Goal: Task Accomplishment & Management: Manage account settings

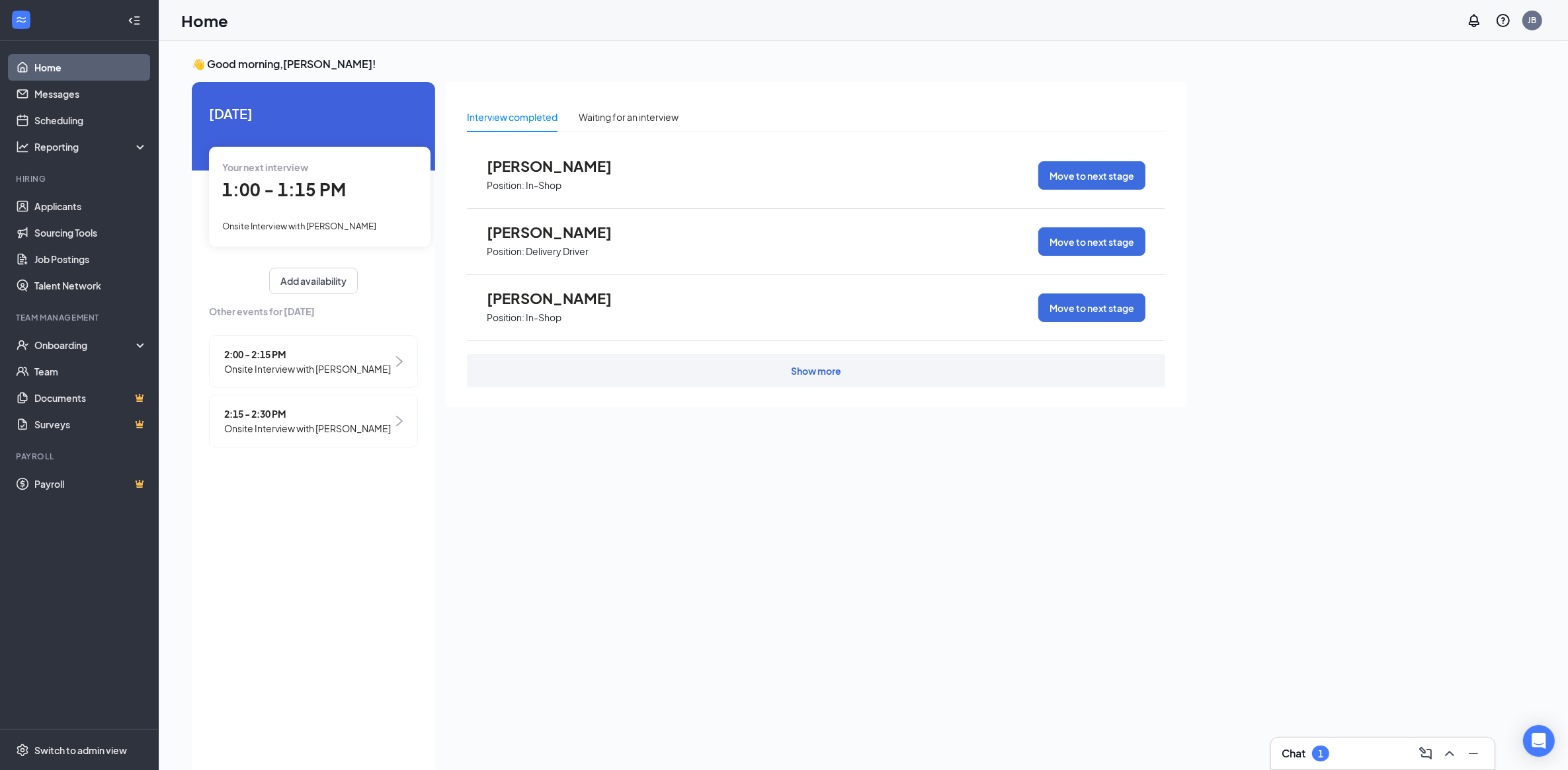
click at [295, 215] on div "Your next interview 1:00 - 1:15 PM Onsite Interview with [PERSON_NAME]" at bounding box center [319, 196] width 221 height 99
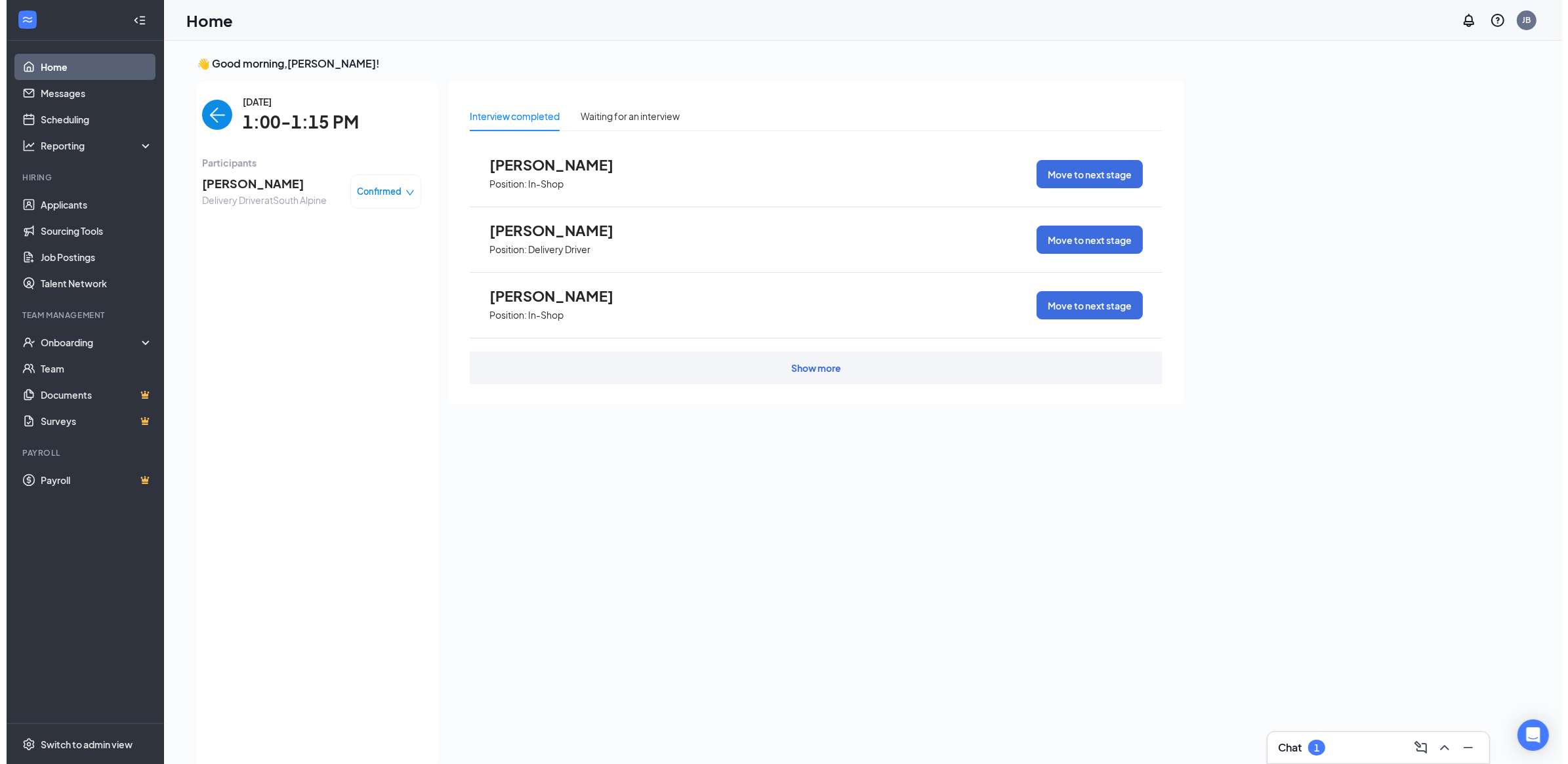
scroll to position [5, 0]
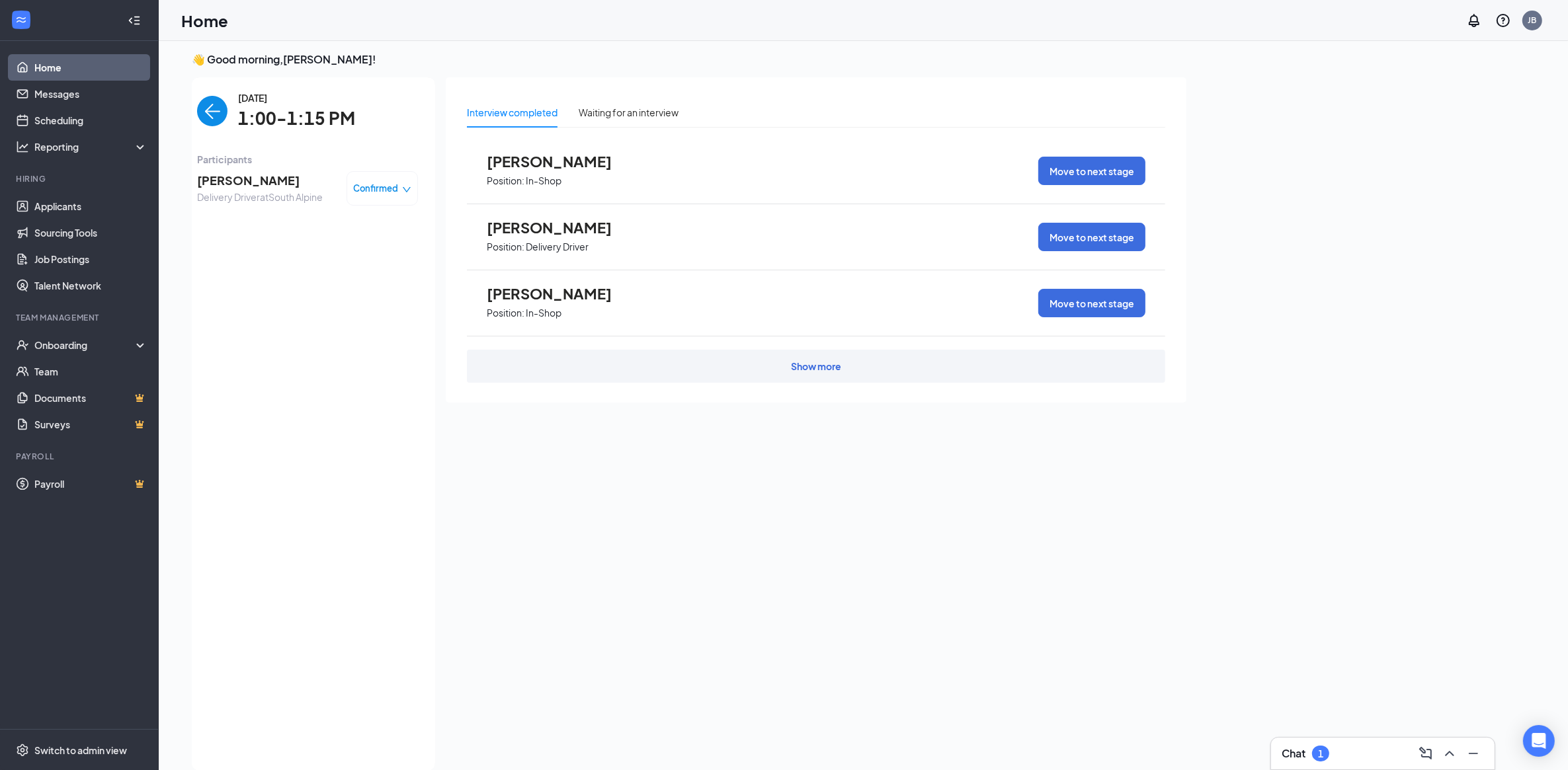
click at [220, 172] on span "[PERSON_NAME]" at bounding box center [260, 180] width 125 height 19
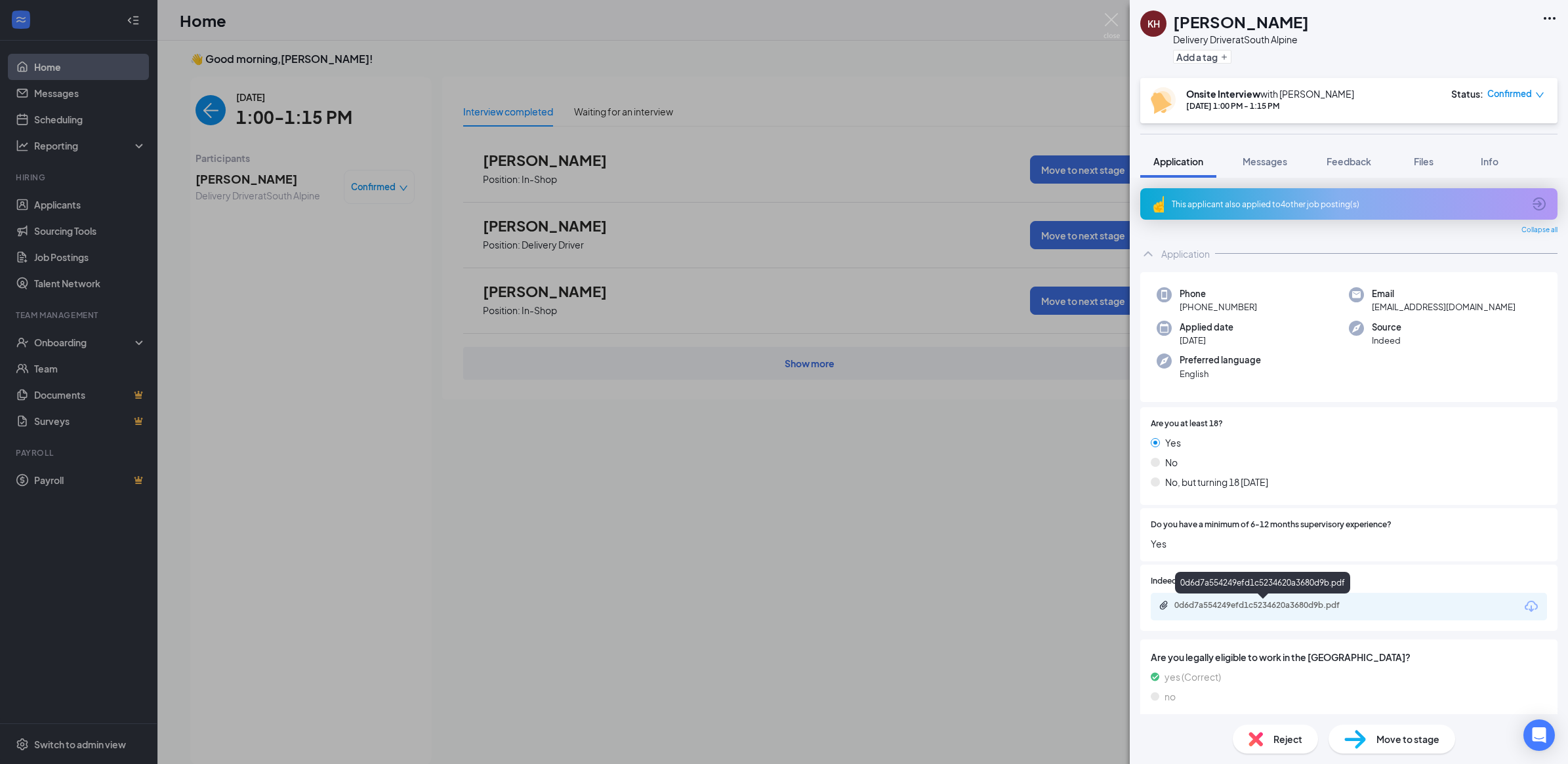
click at [1242, 609] on div "0d6d7a554249efd1c5234620a3680d9b.pdf" at bounding box center [1266, 605] width 183 height 11
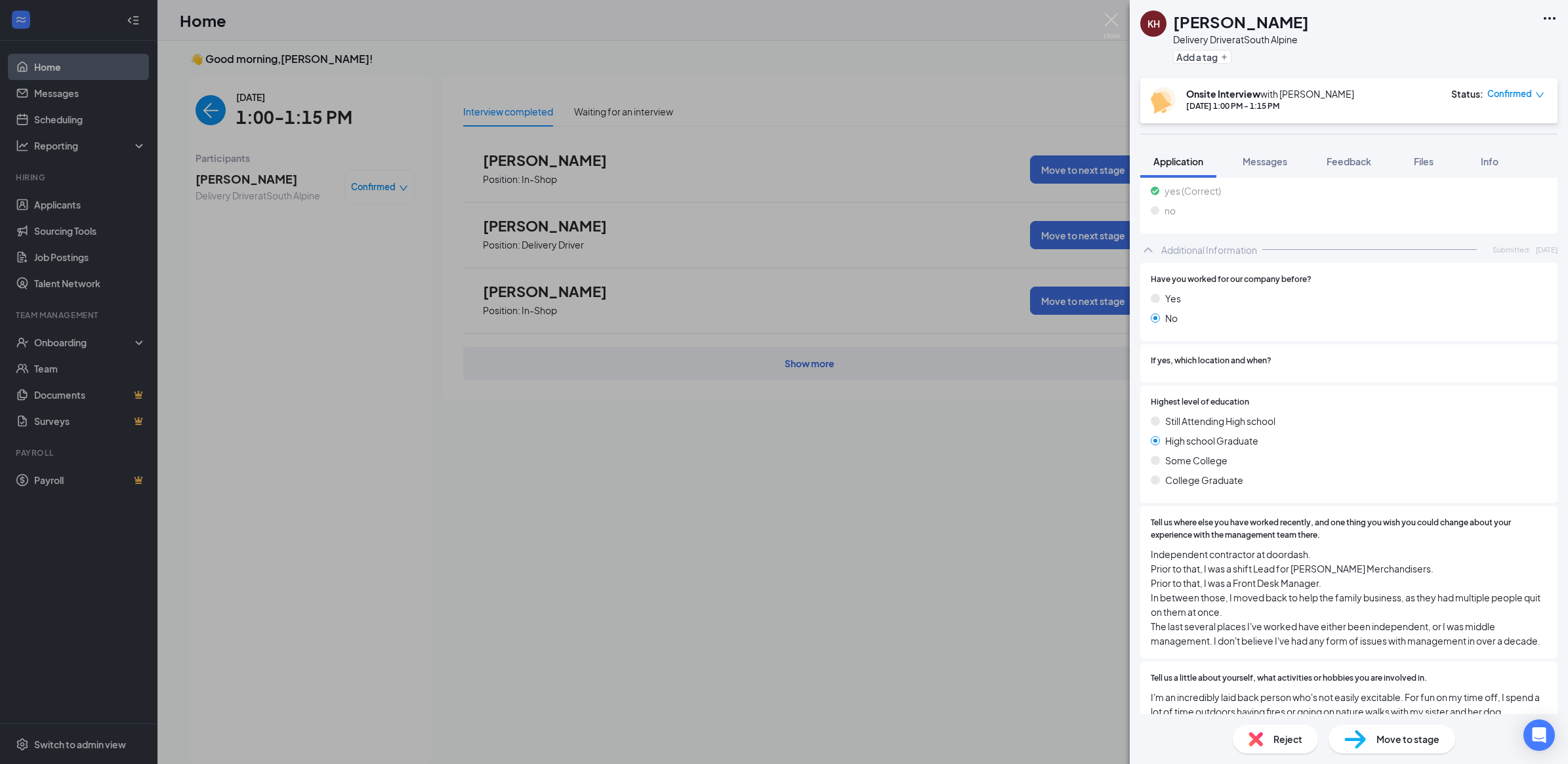
scroll to position [492, 0]
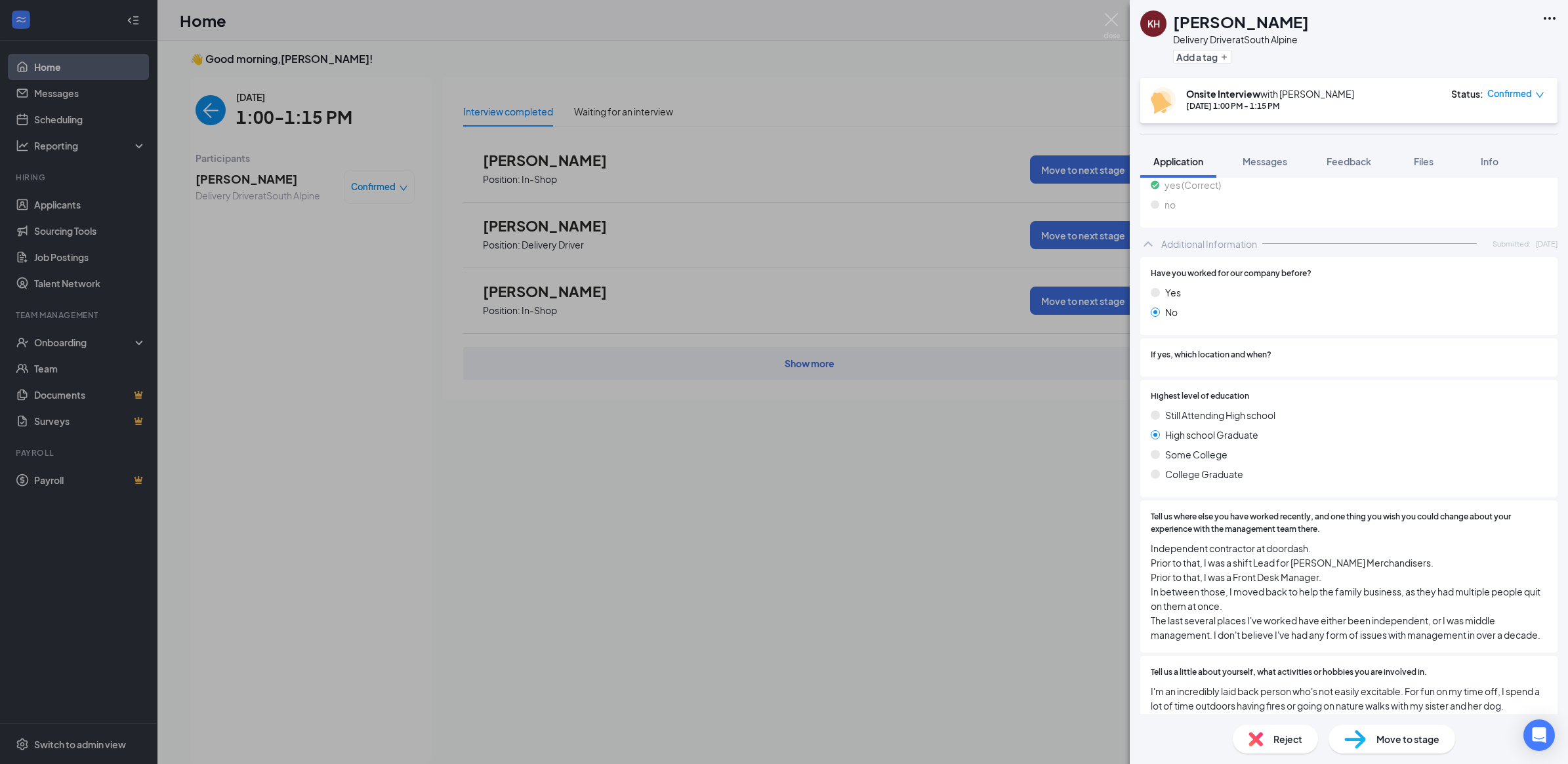
click at [754, 525] on div "KH [PERSON_NAME] Delivery Driver at [GEOGRAPHIC_DATA] Add a tag Onsite Intervie…" at bounding box center [784, 382] width 1568 height 764
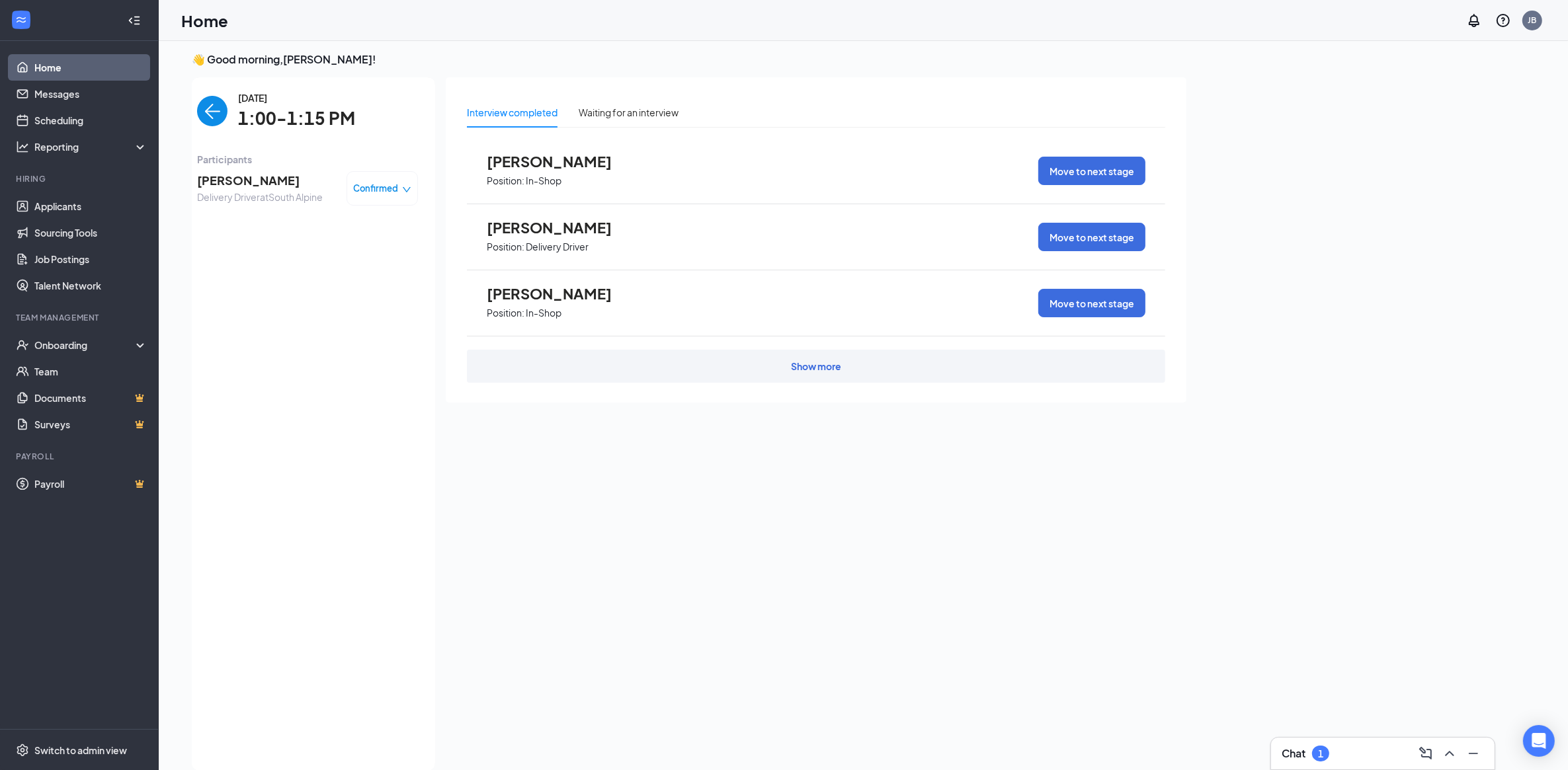
click at [217, 107] on img "back-button" at bounding box center [212, 111] width 30 height 30
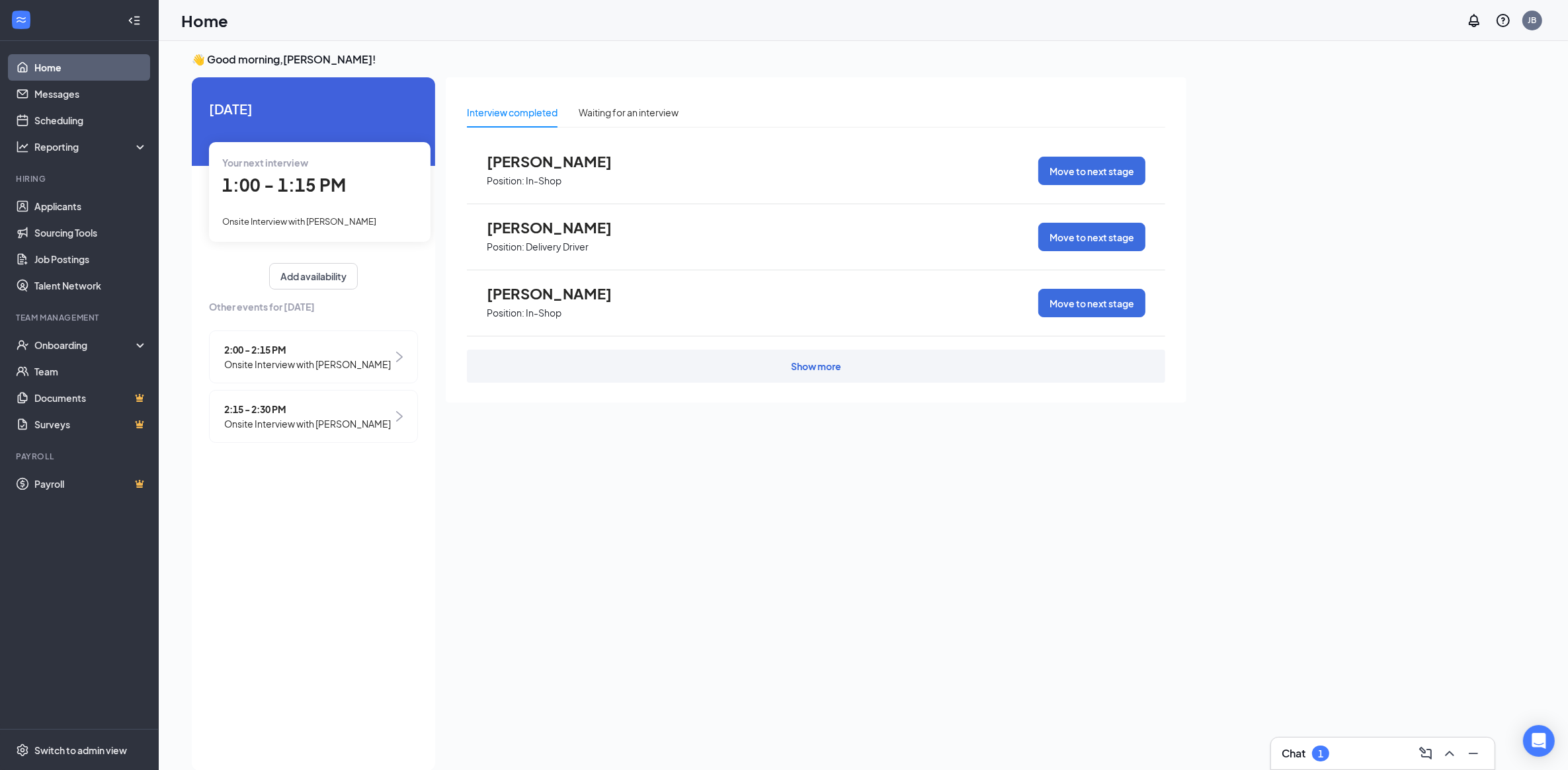
click at [326, 357] on span "Onsite Interview with [PERSON_NAME]" at bounding box center [307, 364] width 166 height 15
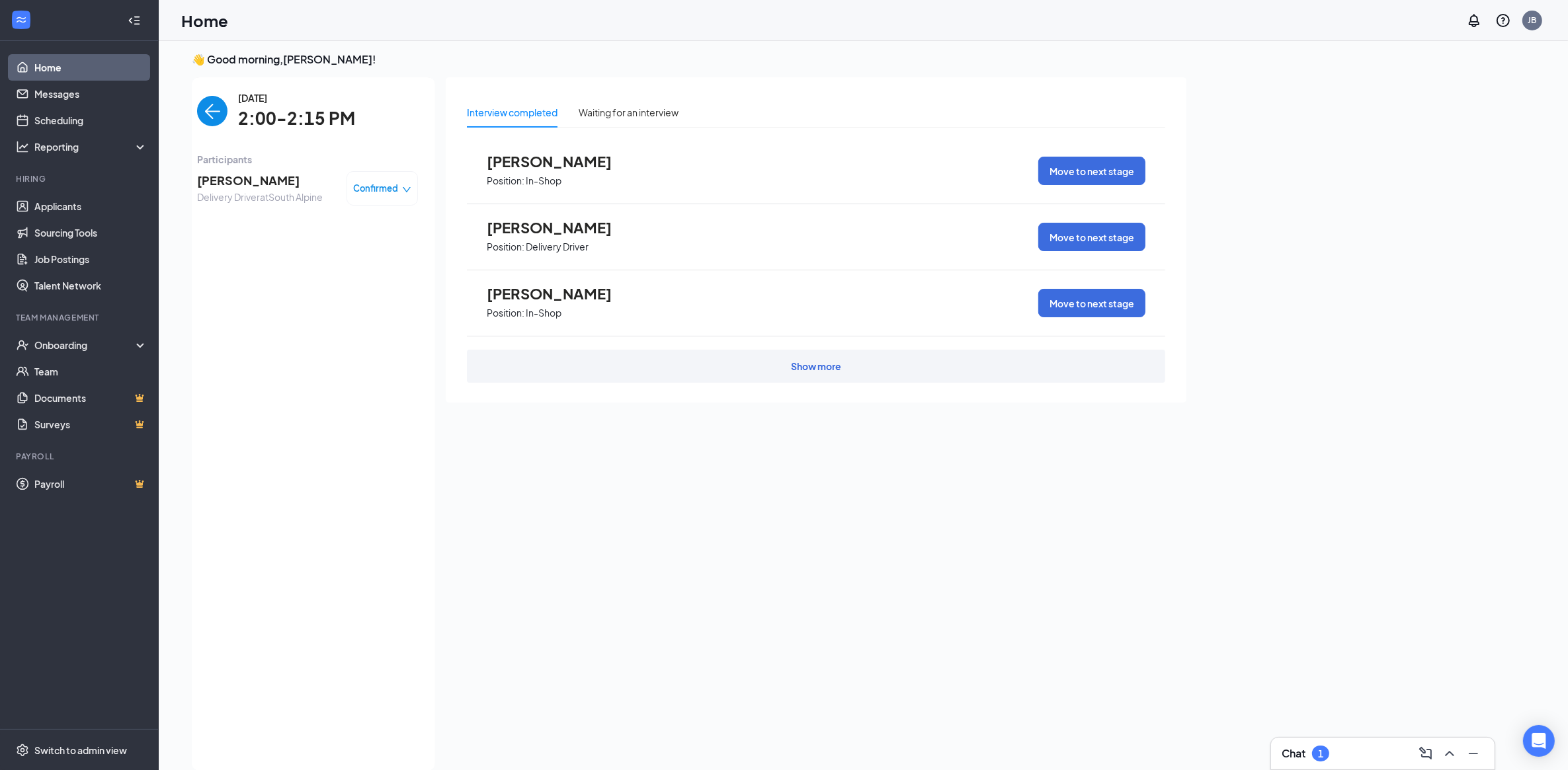
click at [203, 114] on img "back-button" at bounding box center [212, 111] width 30 height 30
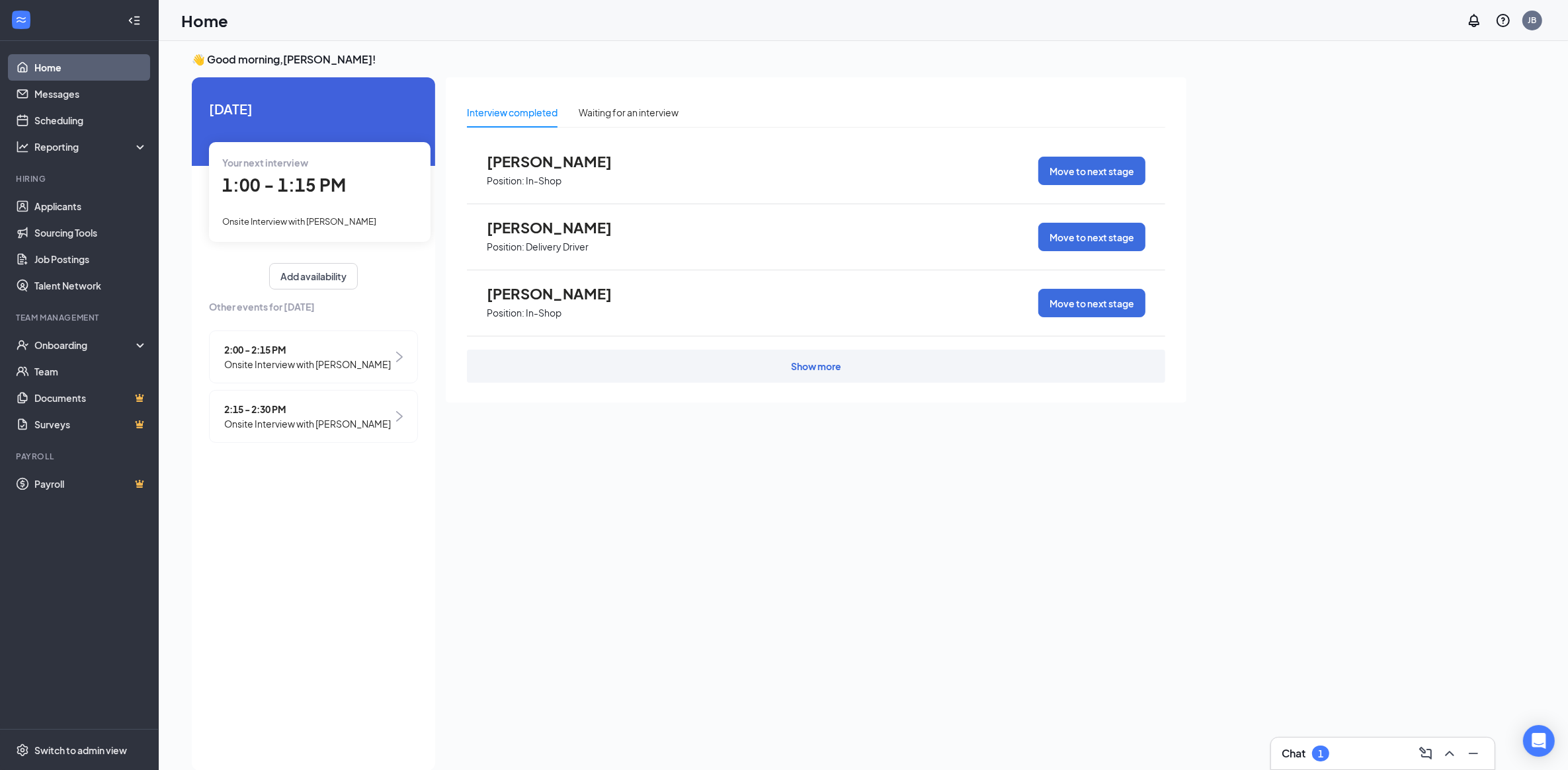
click at [281, 431] on span "Onsite Interview with [PERSON_NAME]" at bounding box center [307, 424] width 166 height 15
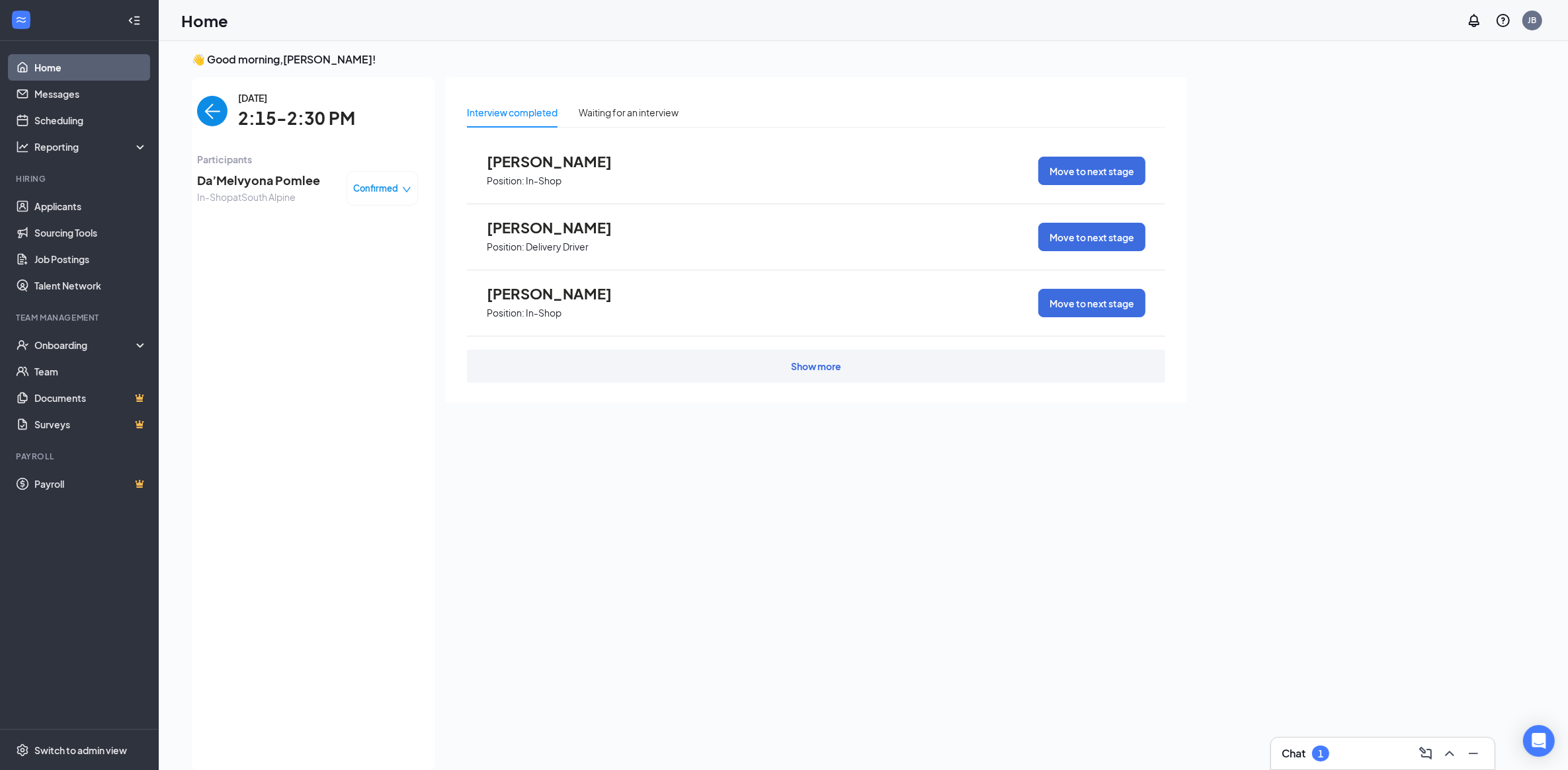
click at [251, 179] on span "Da’Melvyona Pomlee" at bounding box center [258, 180] width 123 height 19
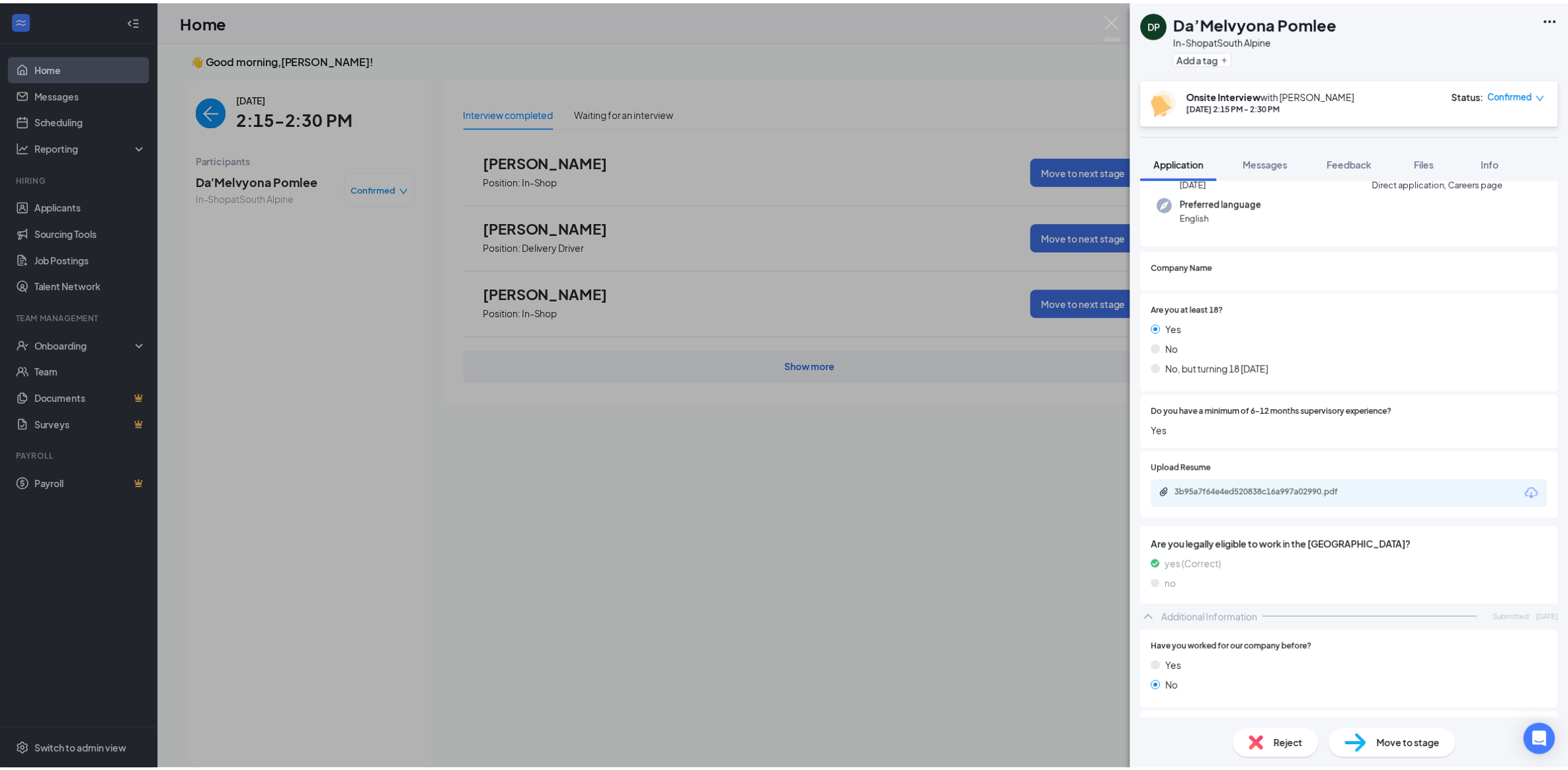
scroll to position [165, 0]
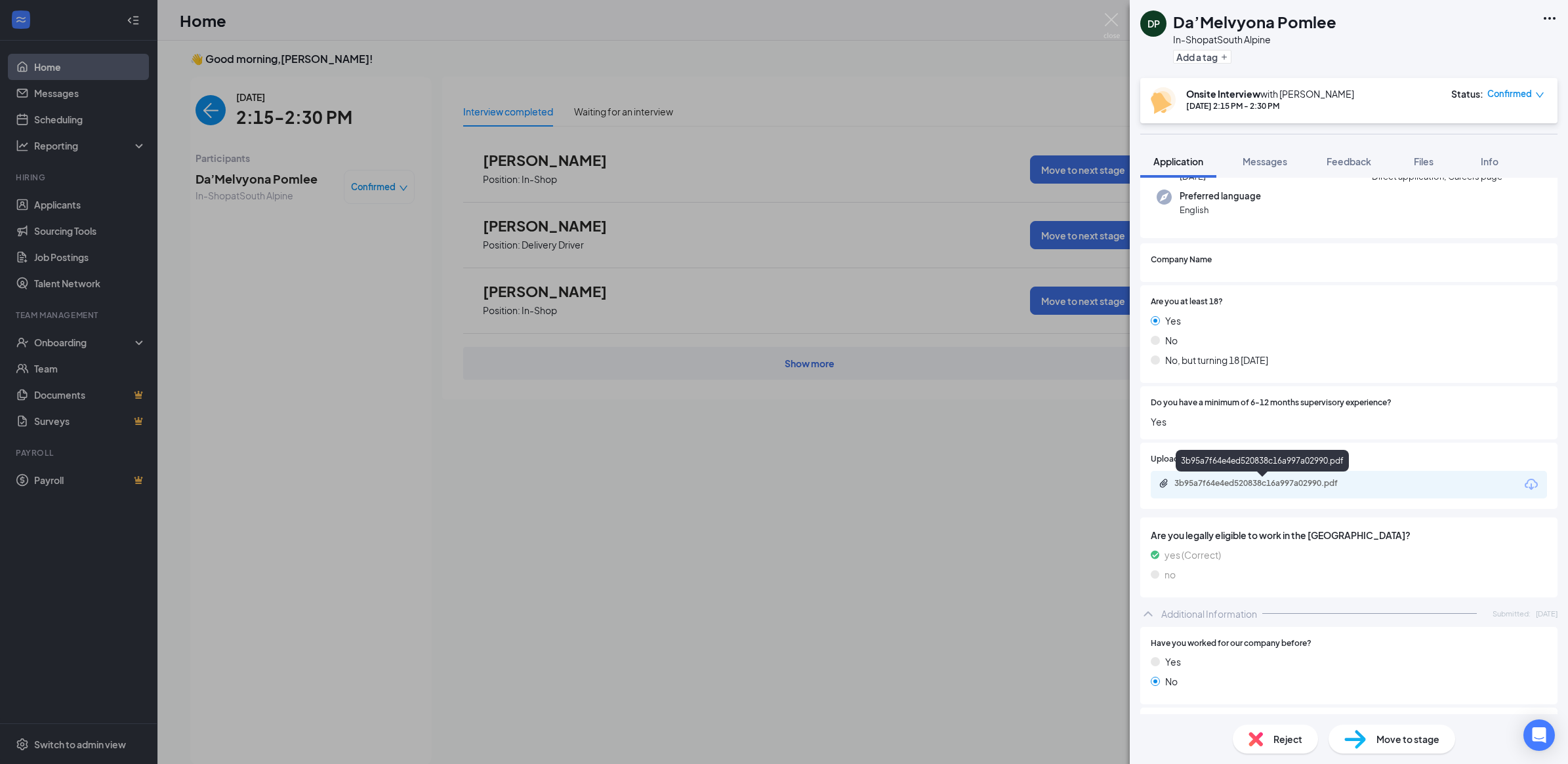
click at [1243, 484] on div "3b95a7f64e4ed520838c16a997a02990.pdf" at bounding box center [1266, 483] width 183 height 11
click at [254, 353] on div "DP Da’Melvyona Pomlee In-Shop at [GEOGRAPHIC_DATA] Add a tag Onsite Interview w…" at bounding box center [784, 382] width 1568 height 764
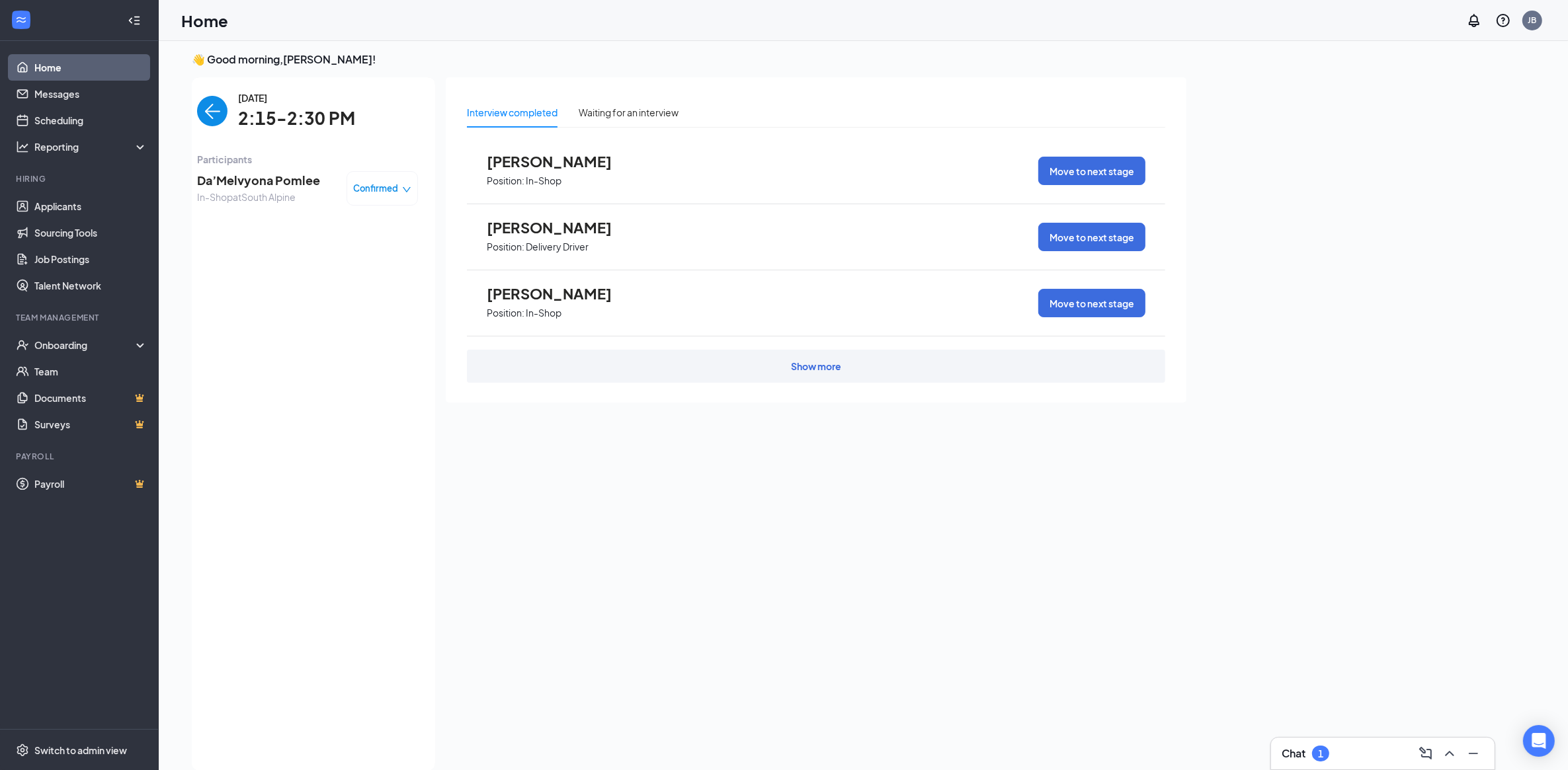
click at [218, 103] on img "back-button" at bounding box center [212, 111] width 30 height 30
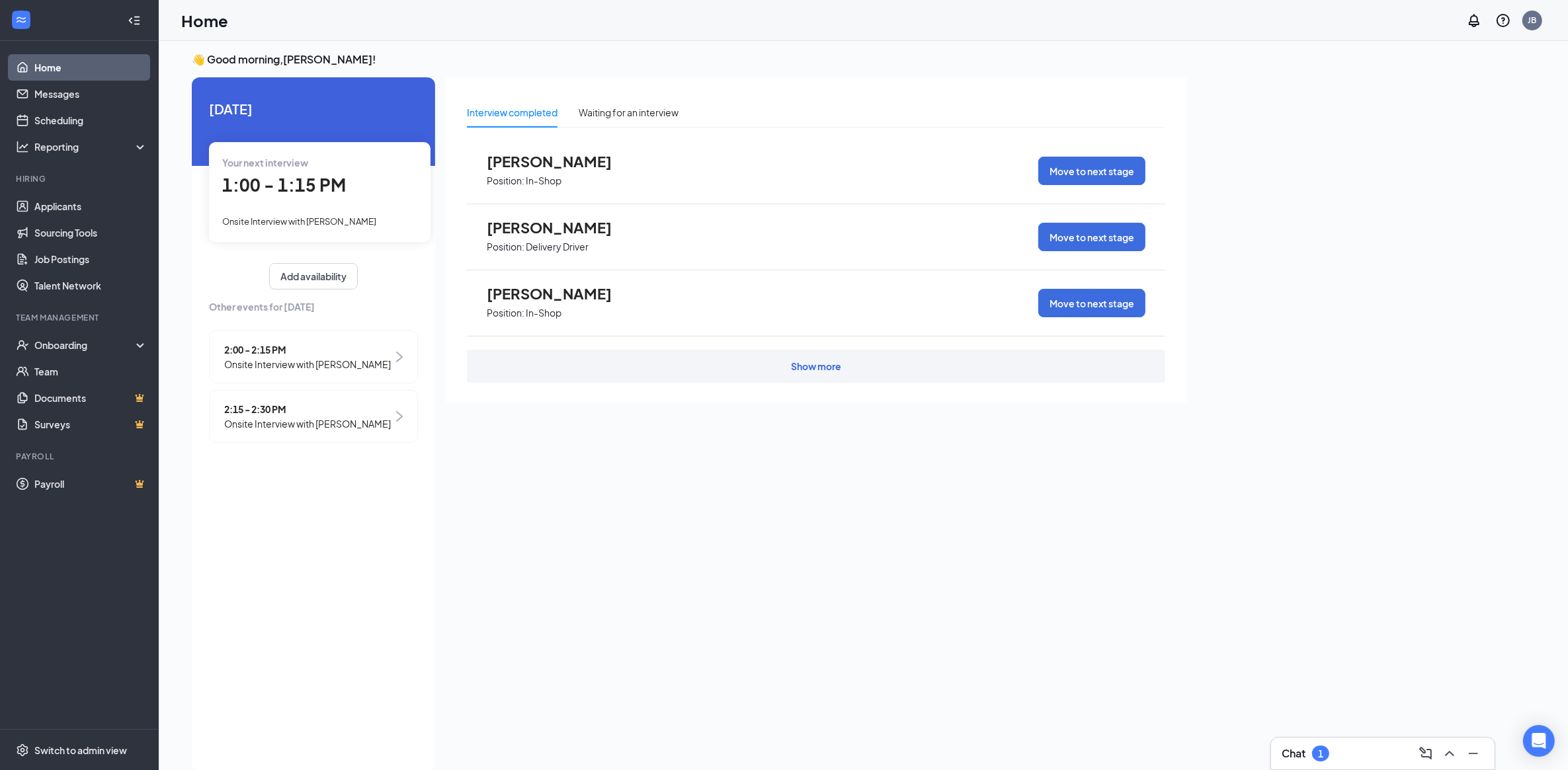
click at [269, 190] on span "1:00 - 1:15 PM" at bounding box center [284, 185] width 124 height 22
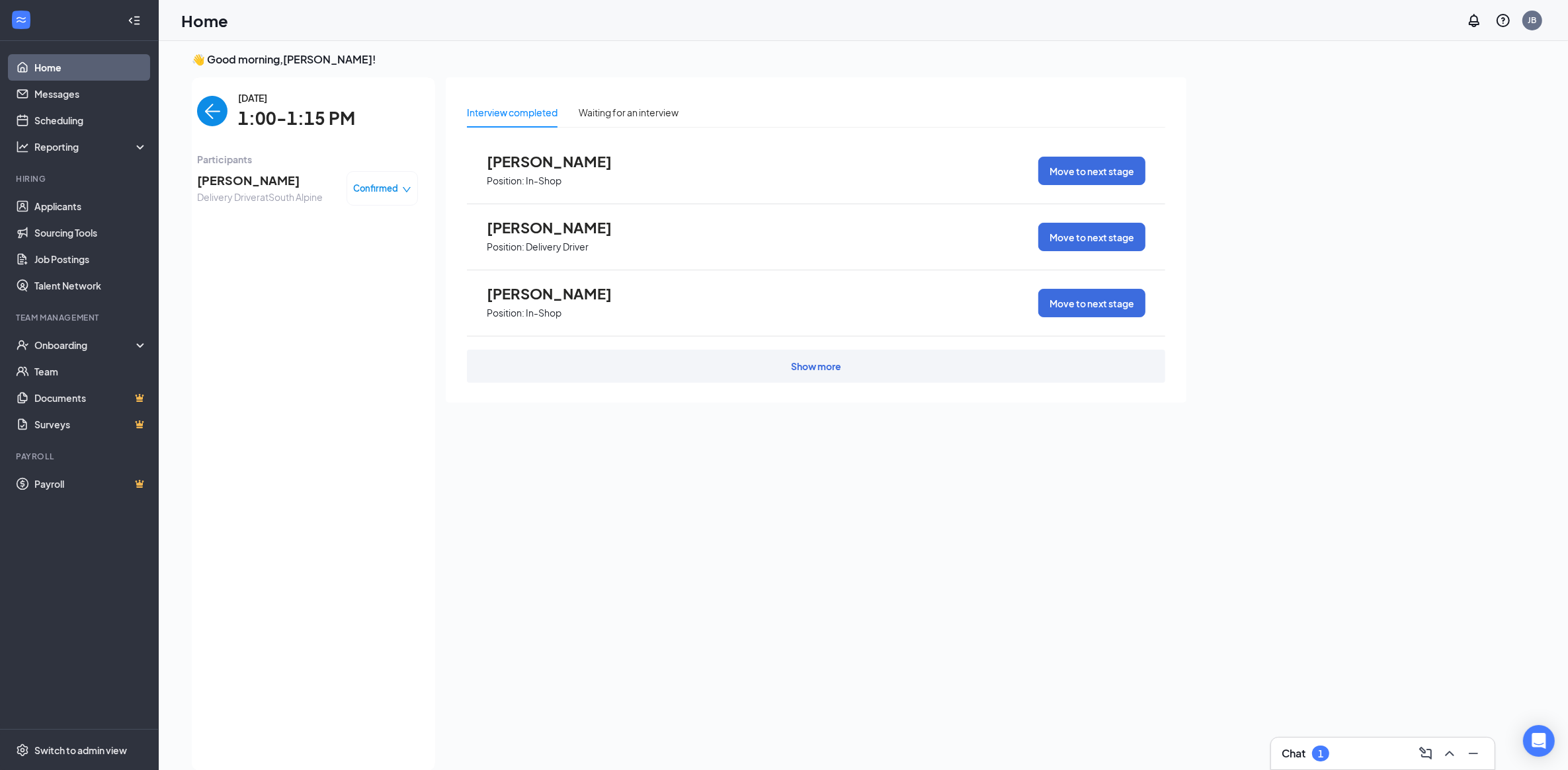
click at [234, 186] on span "[PERSON_NAME]" at bounding box center [260, 180] width 125 height 19
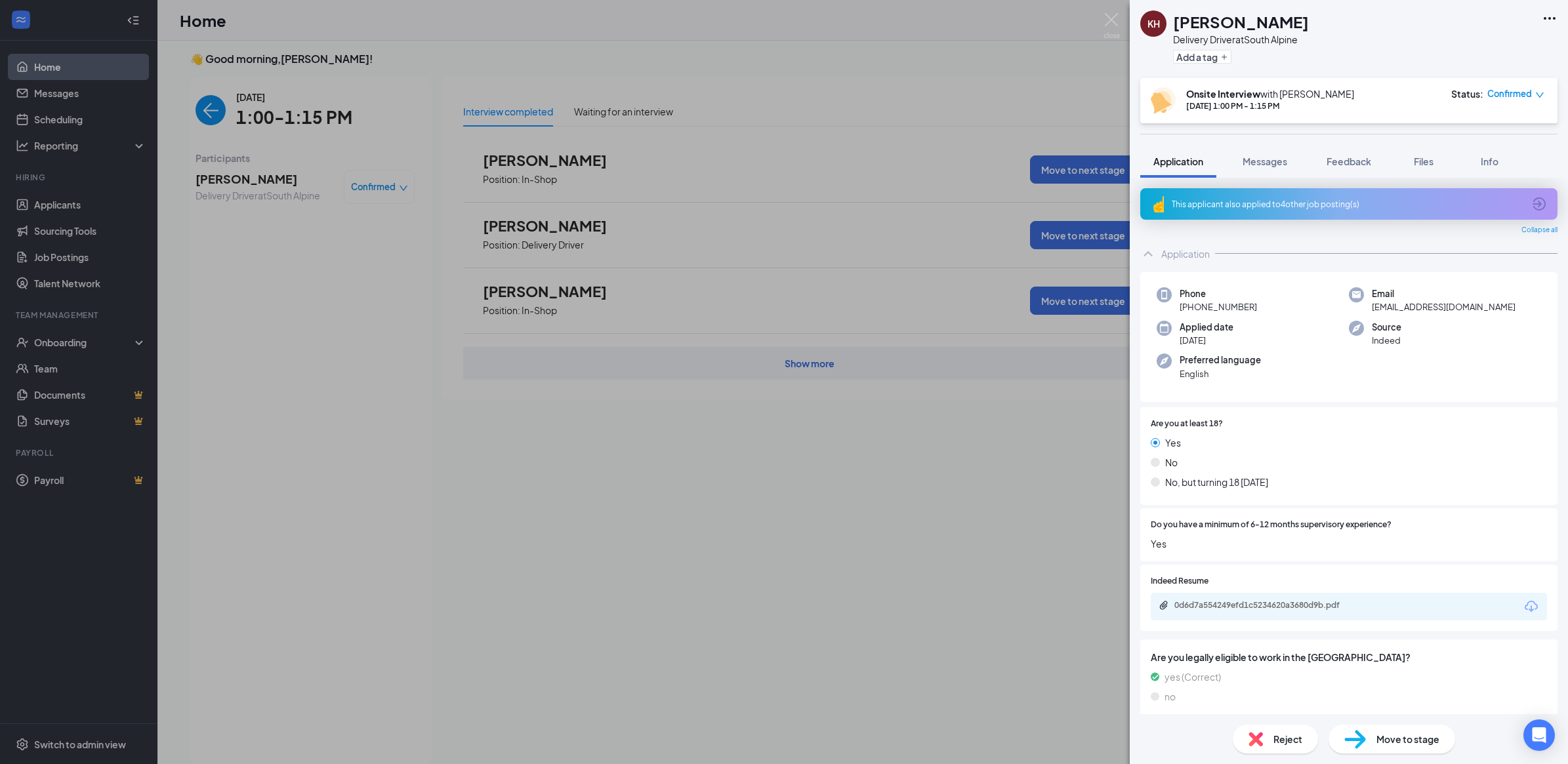
click at [1230, 205] on div "This applicant also applied to 4 other job posting(s)" at bounding box center [1347, 204] width 351 height 12
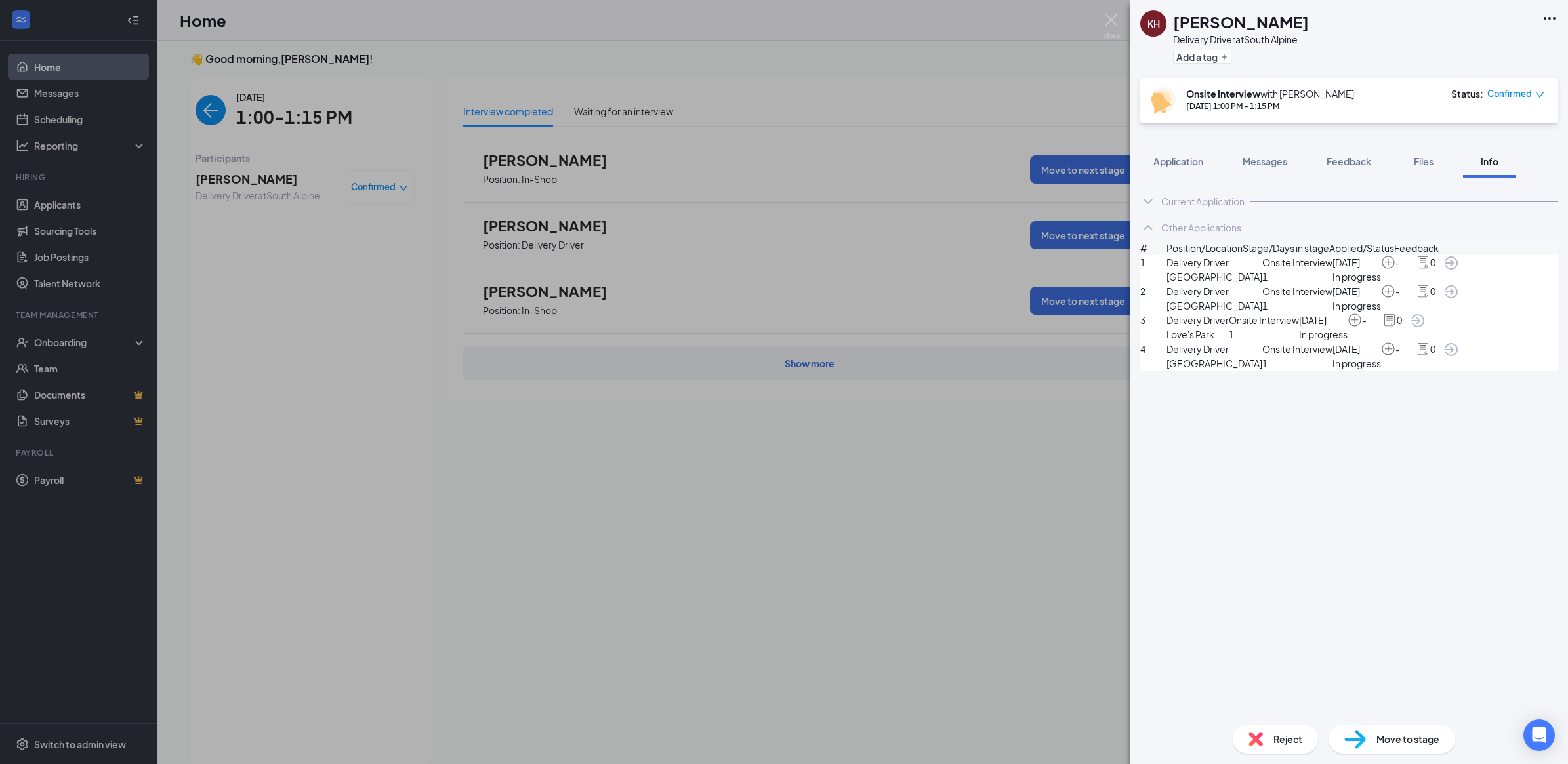
click at [664, 476] on div "KH [PERSON_NAME] Delivery Driver at [GEOGRAPHIC_DATA] Add a tag Onsite Intervie…" at bounding box center [784, 382] width 1568 height 764
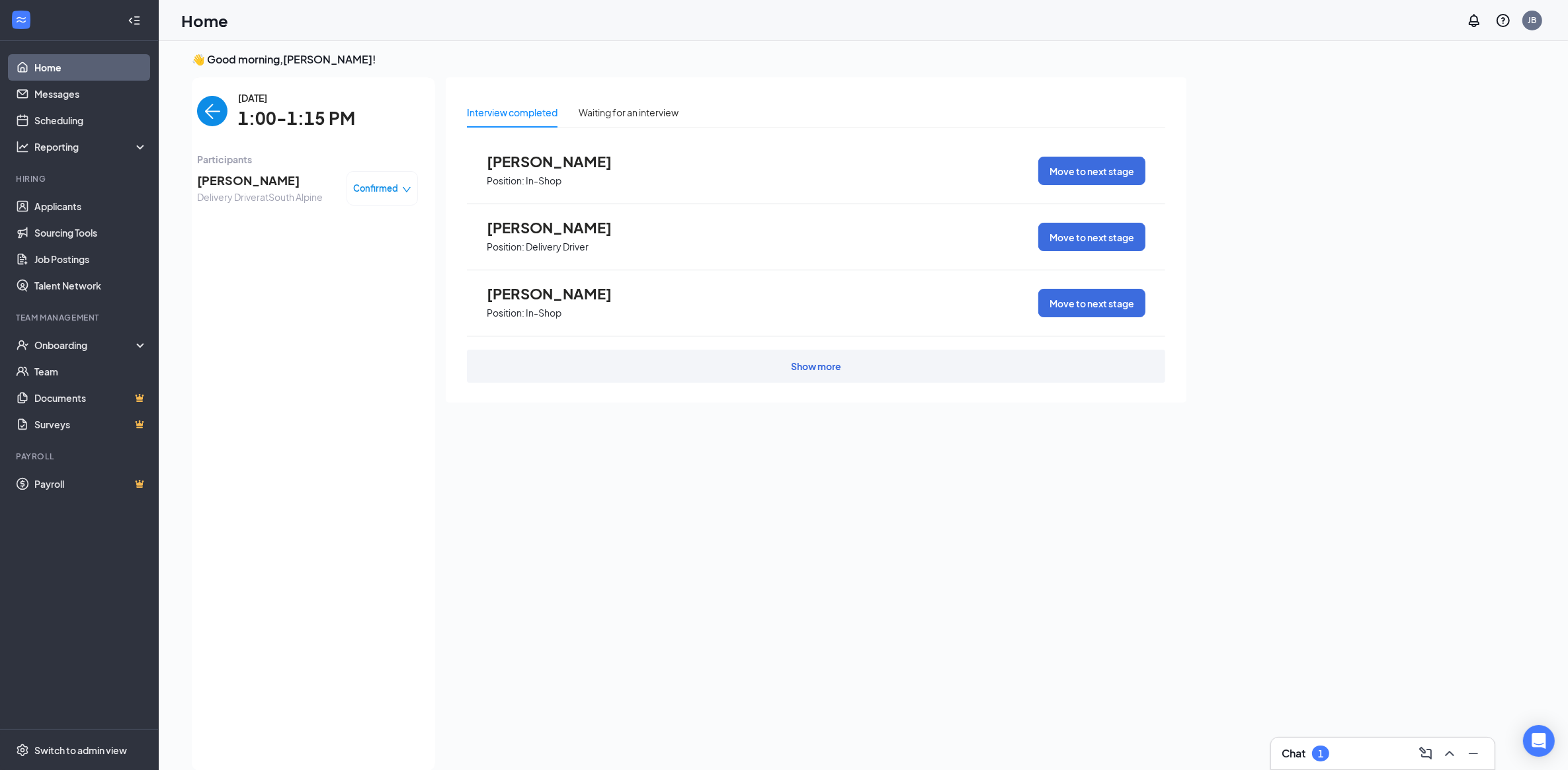
click at [220, 121] on img "back-button" at bounding box center [212, 111] width 30 height 30
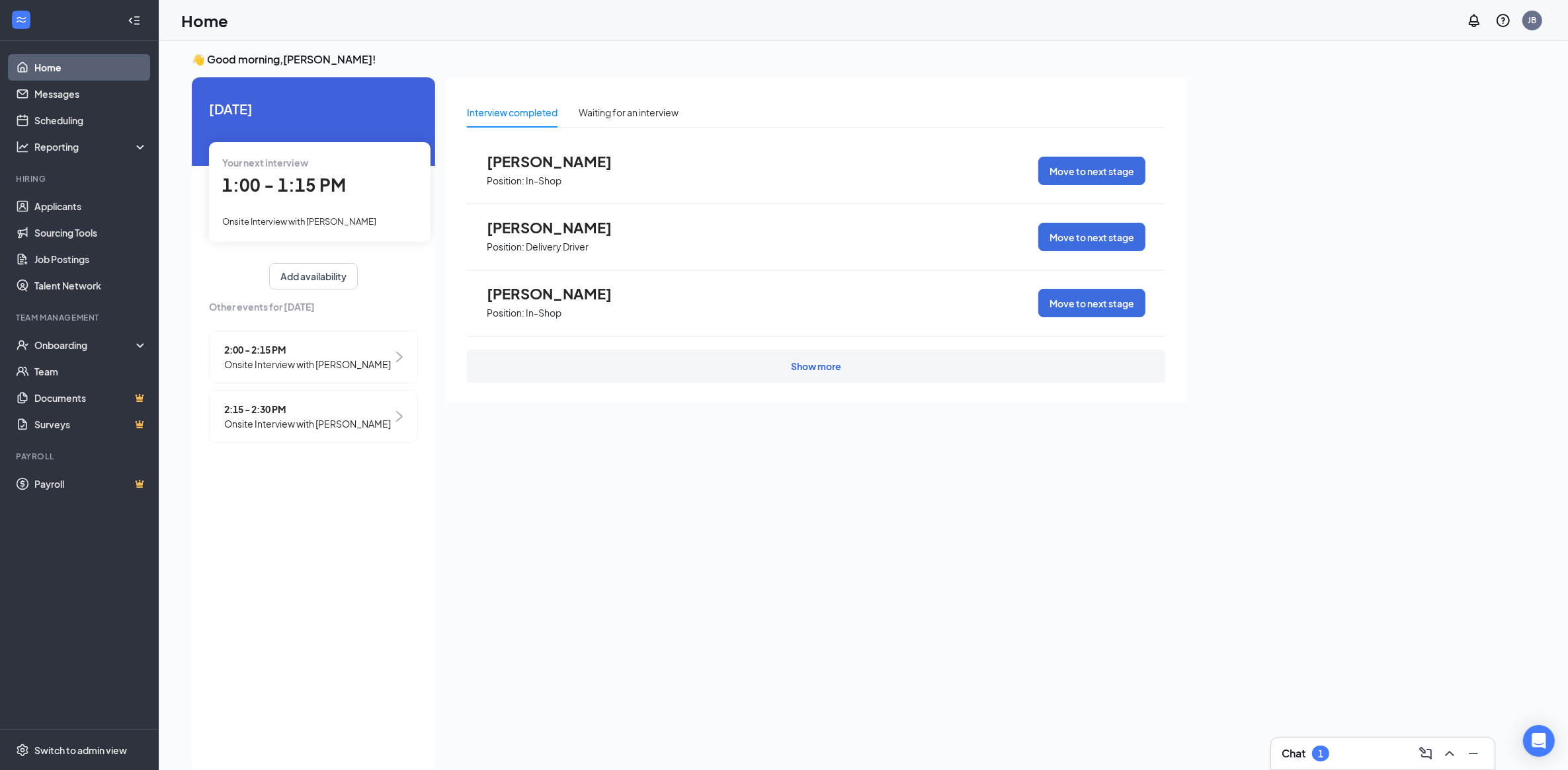
drag, startPoint x: 641, startPoint y: 571, endPoint x: 456, endPoint y: 482, distance: 205.3
click at [456, 482] on div "Interview completed Waiting for an interview [PERSON_NAME] Position: In-Shop Mo…" at bounding box center [816, 420] width 741 height 686
